Goal: Task Accomplishment & Management: Complete application form

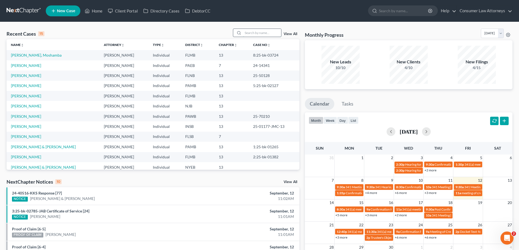
click at [256, 35] on input "search" at bounding box center [262, 33] width 38 height 8
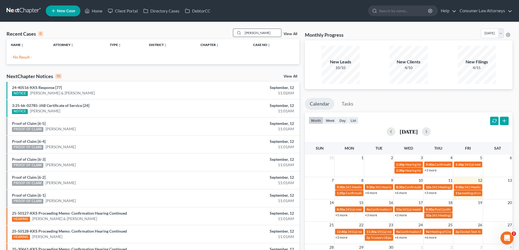
drag, startPoint x: 264, startPoint y: 35, endPoint x: 236, endPoint y: 33, distance: 28.4
click at [236, 33] on div "[PERSON_NAME]" at bounding box center [257, 33] width 48 height 8
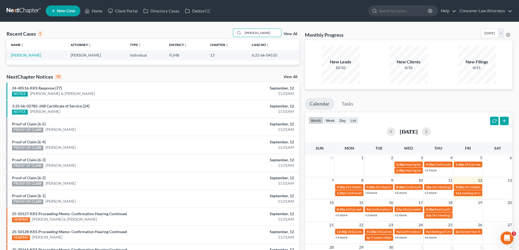
click at [267, 12] on ul "New Case Home Client Portal Directory Cases DebtorCC - No Result - See all resu…" at bounding box center [279, 11] width 467 height 14
drag, startPoint x: 273, startPoint y: 55, endPoint x: 247, endPoint y: 56, distance: 26.2
click at [247, 56] on td "6:25-bk-04510" at bounding box center [273, 55] width 52 height 10
copy td "6:25-bk-04510"
drag, startPoint x: 257, startPoint y: 36, endPoint x: 222, endPoint y: 40, distance: 35.4
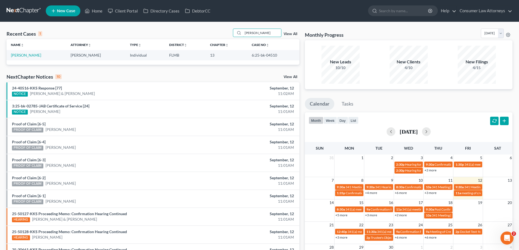
click at [236, 40] on div "Recent Cases 1 [PERSON_NAME] View All Name unfold_more expand_more expand_less …" at bounding box center [153, 47] width 293 height 36
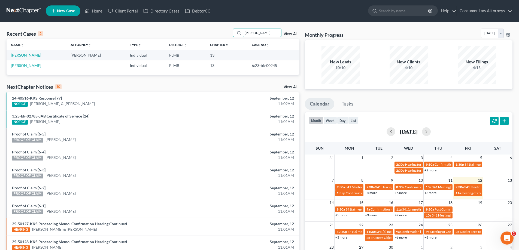
type input "[PERSON_NAME]"
click at [32, 57] on link "[PERSON_NAME]" at bounding box center [26, 55] width 30 height 5
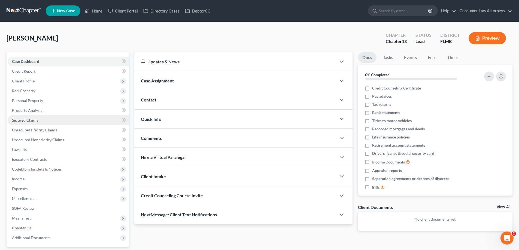
click at [29, 119] on span "Secured Claims" at bounding box center [25, 120] width 26 height 5
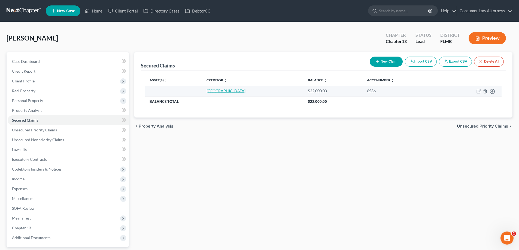
click at [225, 91] on link "[GEOGRAPHIC_DATA]" at bounding box center [225, 91] width 39 height 5
select select "2"
select select "0"
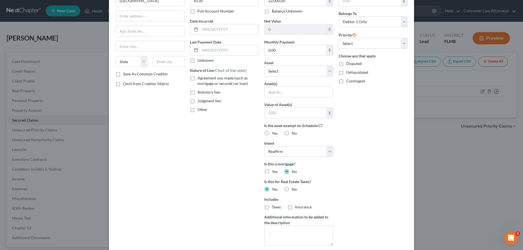
scroll to position [74, 0]
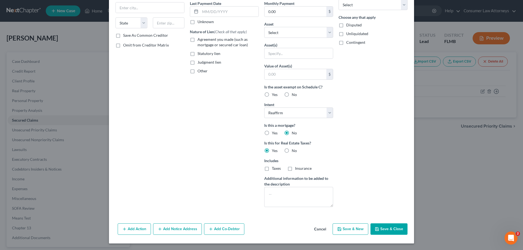
click at [382, 233] on button "Save & Close" at bounding box center [388, 229] width 37 height 11
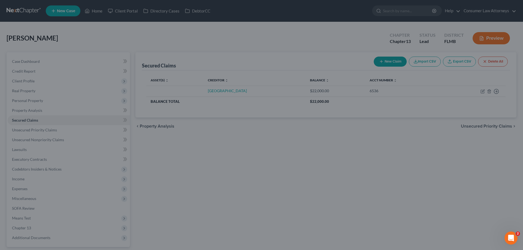
scroll to position [15, 0]
type input "0"
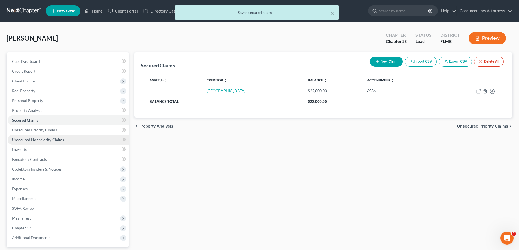
click at [46, 142] on link "Unsecured Nonpriority Claims" at bounding box center [68, 140] width 121 height 10
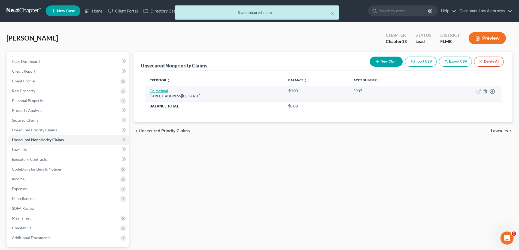
click at [166, 92] on link "Chimefinal" at bounding box center [159, 91] width 19 height 5
select select "4"
select select "0"
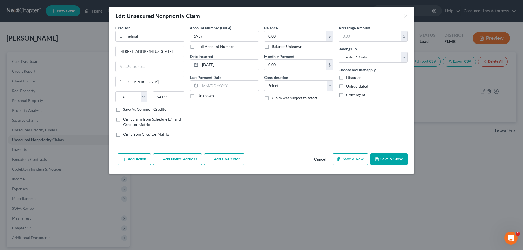
click at [394, 159] on button "Save & Close" at bounding box center [388, 159] width 37 height 11
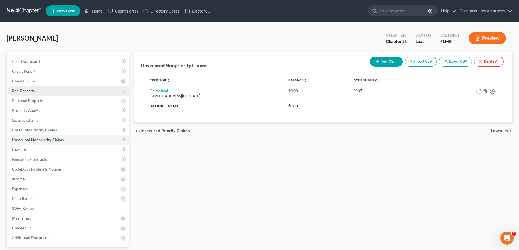
click at [28, 92] on span "Real Property" at bounding box center [23, 91] width 23 height 5
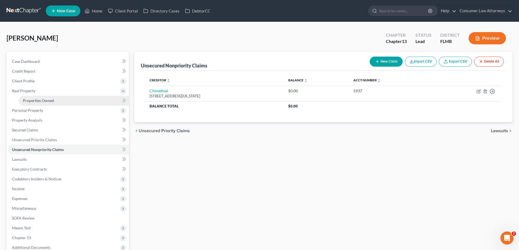
click at [39, 103] on span "Properties Owned" at bounding box center [38, 100] width 31 height 5
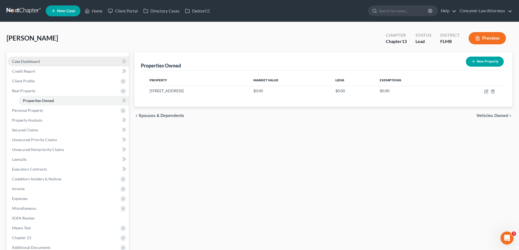
click at [28, 61] on span "Case Dashboard" at bounding box center [26, 61] width 28 height 5
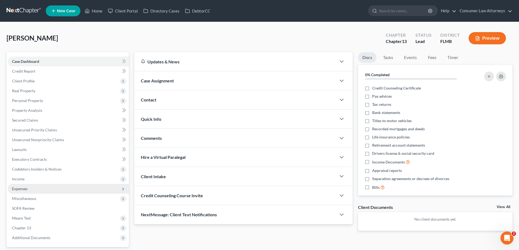
click at [24, 189] on span "Expenses" at bounding box center [20, 189] width 16 height 5
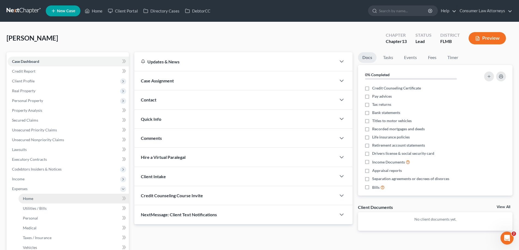
click at [25, 197] on span "Home" at bounding box center [28, 198] width 10 height 5
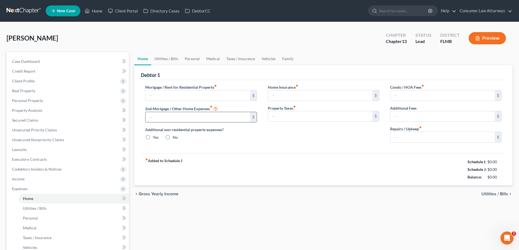
type input "0.00"
radio input "true"
type input "0.00"
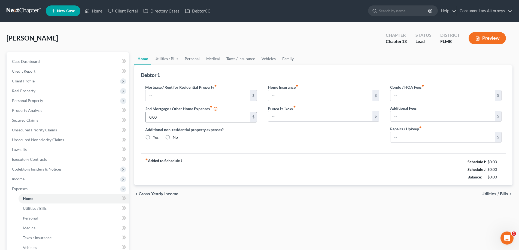
type input "0.00"
click at [17, 151] on span "Lawsuits" at bounding box center [19, 149] width 15 height 5
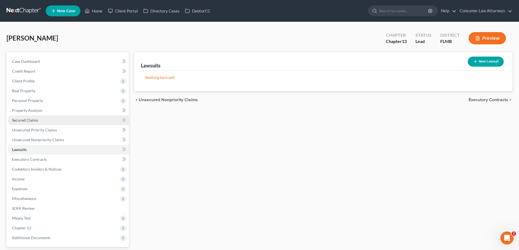
click at [21, 118] on span "Secured Claims" at bounding box center [25, 120] width 26 height 5
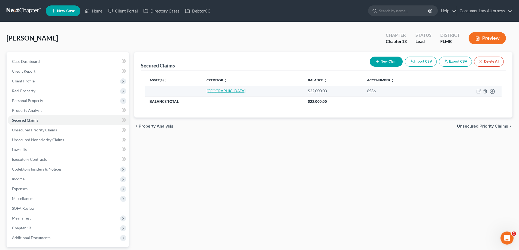
click at [219, 93] on link "[GEOGRAPHIC_DATA]" at bounding box center [225, 91] width 39 height 5
select select "0"
select select "2"
select select "0"
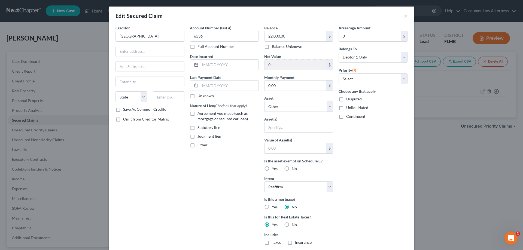
click at [262, 67] on div "Balance 22,000.00 $ Balance Unknown Balance Undetermined 22,000.00 $ Balance Un…" at bounding box center [299, 155] width 74 height 261
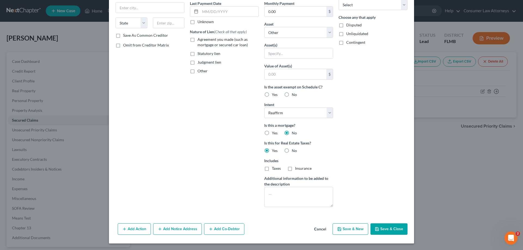
click at [387, 228] on button "Save & Close" at bounding box center [388, 229] width 37 height 11
select select
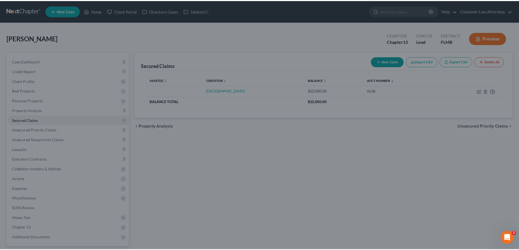
scroll to position [15, 0]
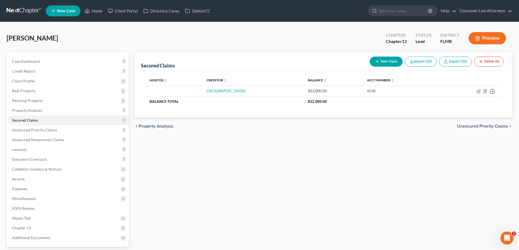
drag, startPoint x: 56, startPoint y: 38, endPoint x: 39, endPoint y: 39, distance: 16.9
click at [39, 39] on div "[PERSON_NAME] Upgraded Chapter Chapter 13 Status Lead District FLMB Preview" at bounding box center [260, 41] width 506 height 24
drag, startPoint x: 31, startPoint y: 39, endPoint x: 8, endPoint y: 39, distance: 23.2
click at [8, 39] on span "[PERSON_NAME]" at bounding box center [32, 38] width 51 height 8
copy span "[PERSON_NAME]"
